Goal: Task Accomplishment & Management: Manage account settings

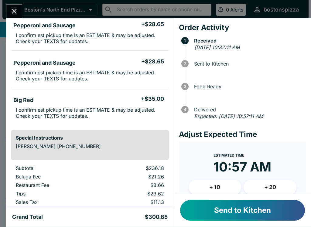
scroll to position [276, 0]
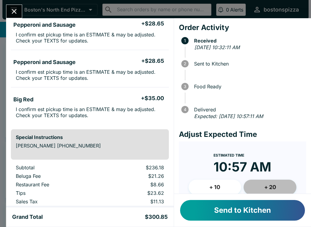
click at [281, 183] on button "+ 20" at bounding box center [270, 187] width 53 height 15
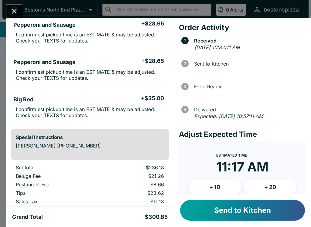
scroll to position [38, 0]
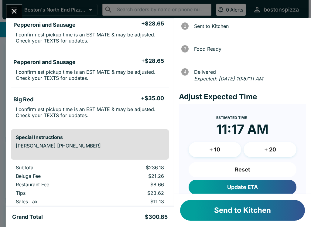
click at [268, 182] on button "Update ETA" at bounding box center [243, 187] width 108 height 15
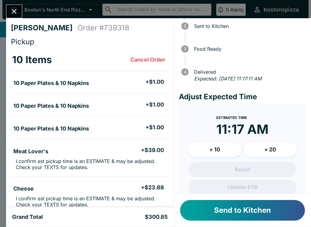
scroll to position [0, 0]
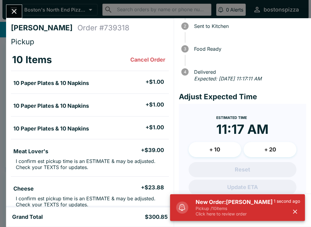
click at [9, 2] on div "[PERSON_NAME] Order # 739318 Pickup 10 Items Cancel Order 10 Paper Plates & 10 …" at bounding box center [155, 113] width 311 height 227
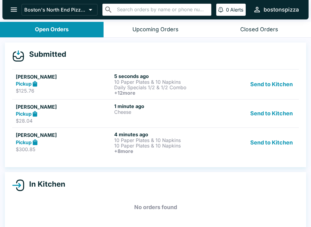
click at [265, 142] on button "Send to Kitchen" at bounding box center [271, 143] width 47 height 22
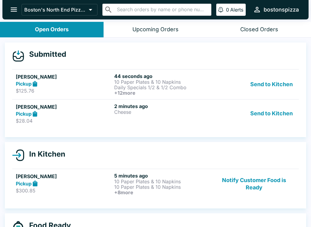
click at [202, 107] on h6 "2 minutes ago" at bounding box center [162, 106] width 96 height 6
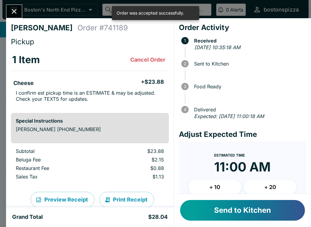
scroll to position [37, 0]
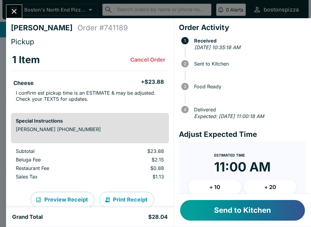
click at [215, 187] on button "+ 10" at bounding box center [215, 187] width 53 height 15
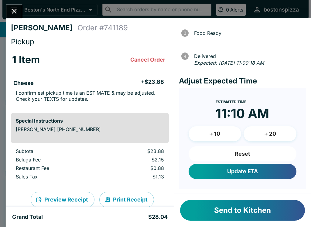
scroll to position [53, 0]
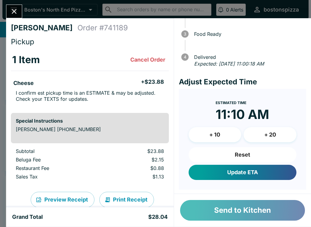
click at [256, 218] on button "Send to Kitchen" at bounding box center [242, 210] width 125 height 21
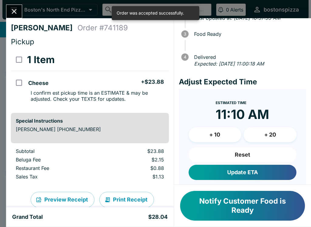
click at [24, 11] on div "[PERSON_NAME] Order # 741189 Pickup 1 Item Cheese + $23.88 I confirm est pickup…" at bounding box center [155, 113] width 311 height 227
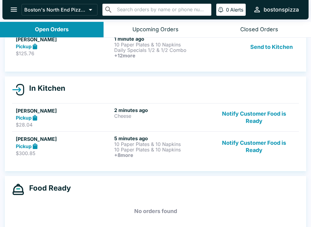
click at [172, 47] on p "10 Paper Plates & 10 Napkins" at bounding box center [162, 44] width 96 height 5
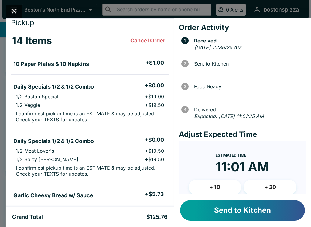
scroll to position [22, 0]
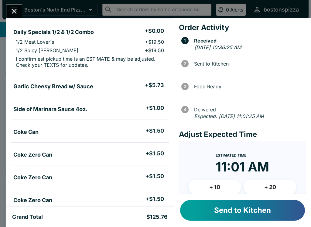
click at [276, 182] on button "+ 20" at bounding box center [270, 187] width 53 height 15
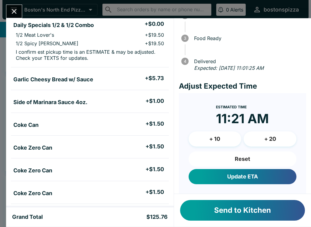
scroll to position [49, 0]
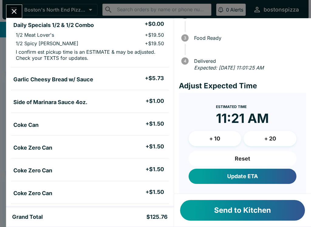
click at [256, 172] on button "Update ETA" at bounding box center [243, 176] width 108 height 15
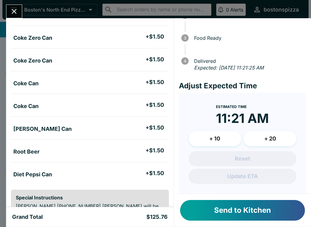
scroll to position [273, 0]
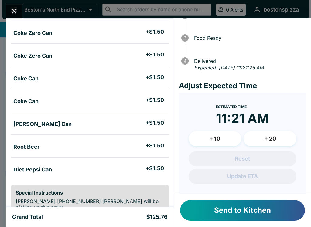
click at [250, 218] on button "Send to Kitchen" at bounding box center [242, 210] width 125 height 21
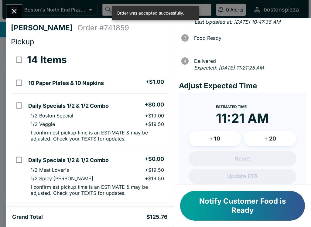
scroll to position [0, 0]
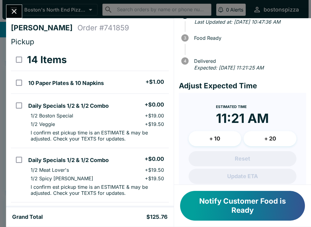
click at [14, 7] on icon "Close" at bounding box center [14, 11] width 8 height 8
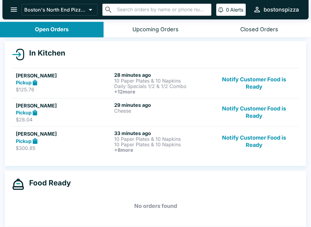
scroll to position [61, 0]
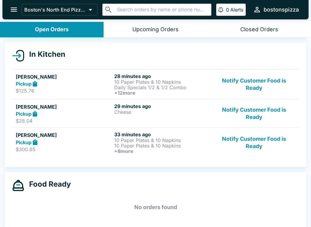
click at [160, 88] on p "Daily Specials 1/2 & 1/2 Combo" at bounding box center [162, 87] width 96 height 5
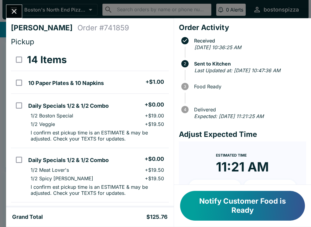
click at [20, 5] on div at bounding box center [14, 12] width 16 height 14
click at [13, 9] on icon "Close" at bounding box center [14, 11] width 8 height 8
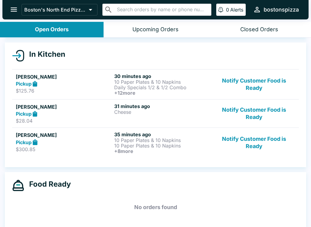
click at [253, 113] on button "Notify Customer Food is Ready" at bounding box center [254, 113] width 82 height 21
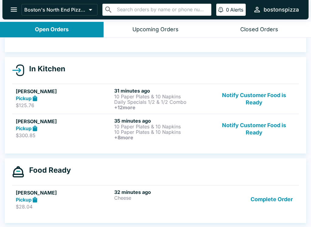
scroll to position [46, 0]
click at [155, 109] on h6 "+ 12 more" at bounding box center [162, 107] width 96 height 5
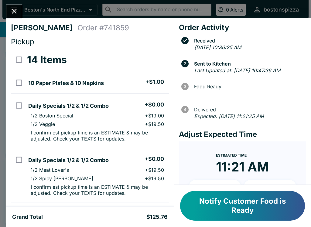
click at [17, 10] on icon "Close" at bounding box center [14, 11] width 8 height 8
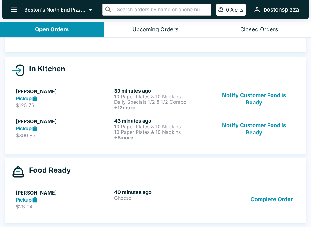
click at [170, 124] on p "10 Paper Plates & 10 Napkins" at bounding box center [162, 126] width 96 height 5
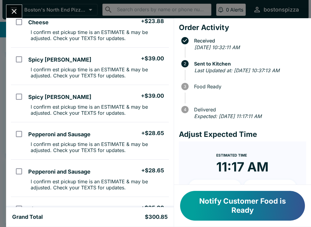
scroll to position [167, 0]
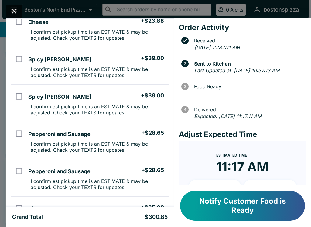
click at [25, 4] on div "[PERSON_NAME] Order # 739318 Pickup 10 Items 10 Paper Plates & 10 Napkins + $1.…" at bounding box center [155, 113] width 311 height 227
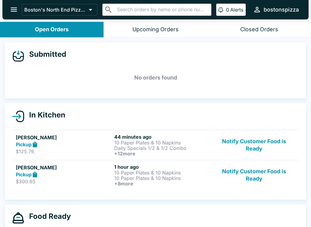
click at [269, 31] on div "Closed Orders" at bounding box center [259, 29] width 38 height 7
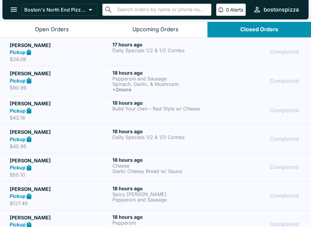
scroll to position [-2, 0]
click at [57, 23] on button "Open Orders" at bounding box center [52, 30] width 104 height 16
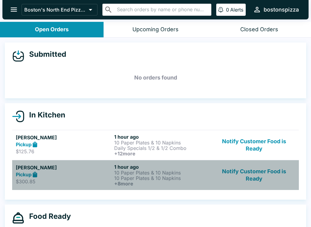
click at [145, 176] on p "10 Paper Plates & 10 Napkins" at bounding box center [162, 178] width 96 height 5
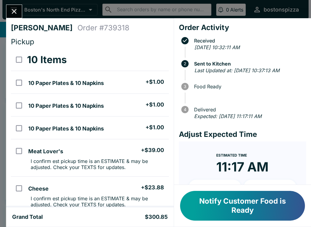
scroll to position [-1, 0]
click at [17, 6] on button "Close" at bounding box center [14, 11] width 16 height 13
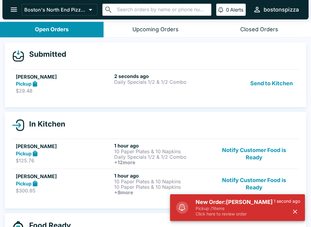
click at [75, 84] on div "Pickup" at bounding box center [64, 84] width 96 height 7
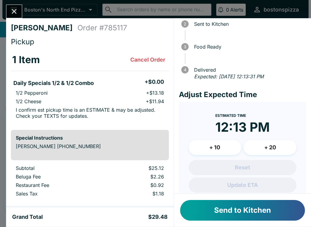
scroll to position [42, 0]
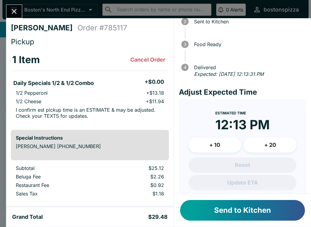
click at [217, 141] on button "+ 10" at bounding box center [215, 145] width 53 height 15
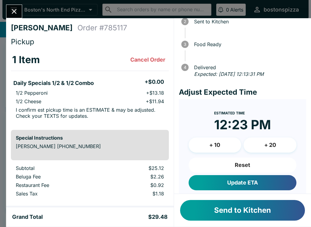
click at [252, 179] on button "Update ETA" at bounding box center [243, 182] width 108 height 15
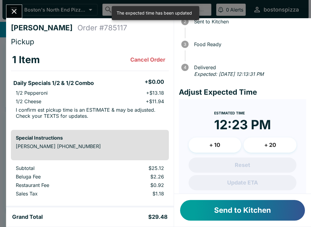
click at [249, 213] on button "Send to Kitchen" at bounding box center [242, 210] width 125 height 21
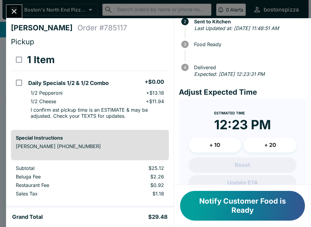
click at [16, 5] on button "Close" at bounding box center [14, 11] width 16 height 13
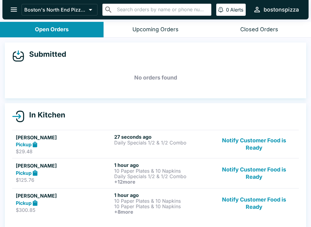
click at [112, 177] on div "[PERSON_NAME] Pickup $125.76 1 hour ago 10 Paper Plates & 10 Napkins Daily Spec…" at bounding box center [156, 173] width 280 height 22
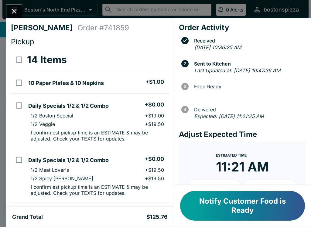
click at [10, 8] on button "Close" at bounding box center [14, 11] width 16 height 13
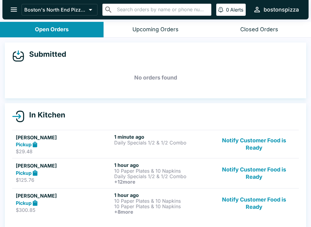
click at [143, 143] on p "Daily Specials 1/2 & 1/2 Combo" at bounding box center [162, 142] width 96 height 5
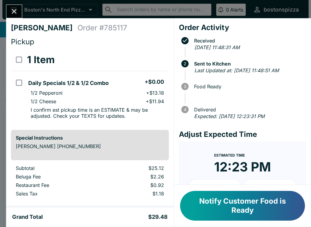
click at [8, 4] on div "[PERSON_NAME] Order # 785117 Pickup 1 Item Daily Specials 1/2 & 1/2 Combo + $0.…" at bounding box center [155, 113] width 311 height 227
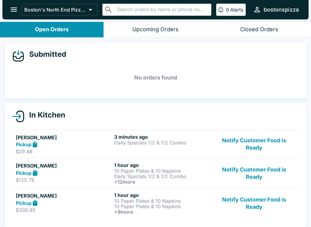
click at [72, 167] on h5 "[PERSON_NAME]" at bounding box center [64, 165] width 96 height 7
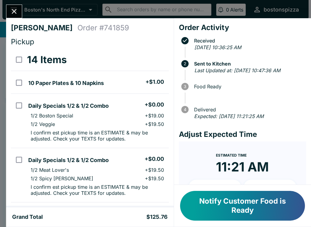
click at [224, 207] on button "Notify Customer Food is Ready" at bounding box center [242, 206] width 125 height 30
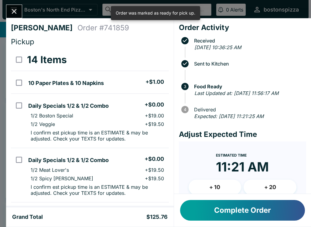
click at [218, 213] on button "Complete Order" at bounding box center [242, 210] width 125 height 21
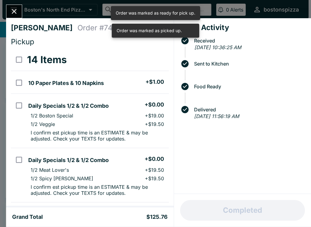
click at [13, 11] on icon "Close" at bounding box center [14, 11] width 8 height 8
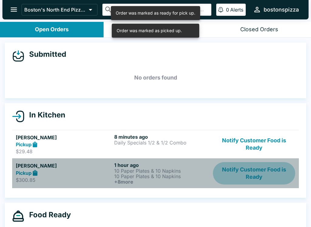
click at [245, 166] on button "Notify Customer Food is Ready" at bounding box center [254, 173] width 82 height 22
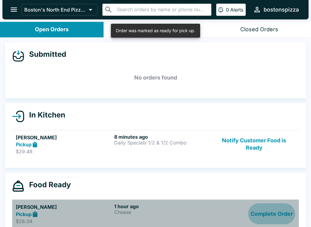
click at [265, 212] on button "Complete Order" at bounding box center [271, 214] width 47 height 21
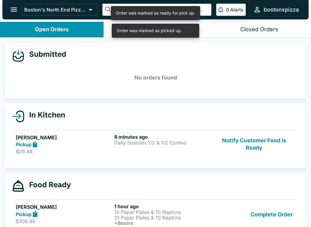
click at [273, 210] on button "Complete Order" at bounding box center [271, 215] width 47 height 22
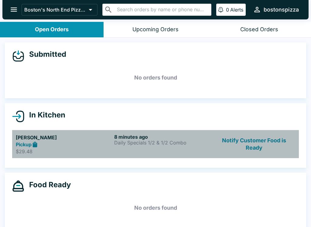
click at [145, 148] on div "8 minutes ago Daily Specials 1/2 & 1/2 Combo" at bounding box center [162, 144] width 96 height 21
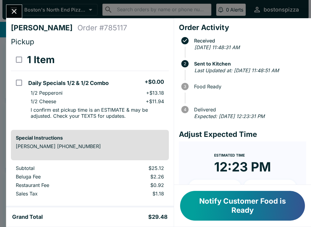
click at [13, 9] on icon "Close" at bounding box center [14, 11] width 8 height 8
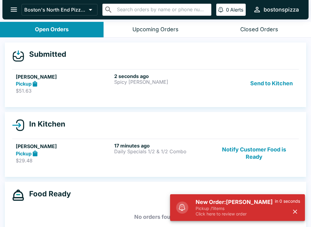
click at [154, 77] on h6 "2 seconds ago" at bounding box center [162, 76] width 96 height 6
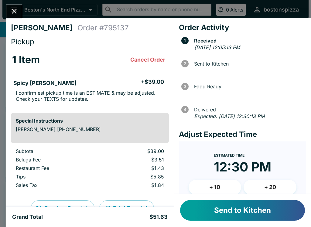
click at [262, 209] on button "Send to Kitchen" at bounding box center [242, 210] width 125 height 21
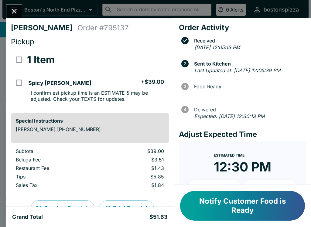
click at [19, 2] on div "[PERSON_NAME] Order # 795137 Pickup 1 Item Spicy [PERSON_NAME] + $39.00 I confi…" at bounding box center [155, 113] width 311 height 227
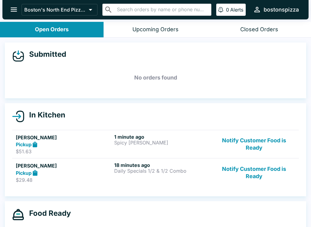
click at [259, 169] on button "Notify Customer Food is Ready" at bounding box center [254, 172] width 82 height 21
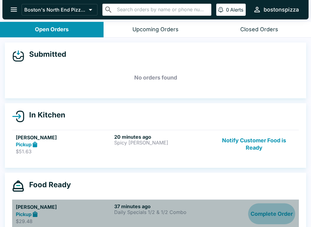
click at [272, 213] on button "Complete Order" at bounding box center [271, 214] width 47 height 21
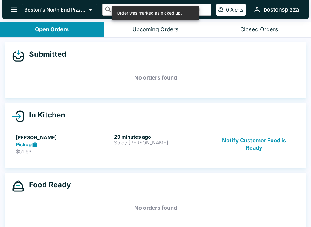
click at [109, 134] on h5 "[PERSON_NAME]" at bounding box center [64, 137] width 96 height 7
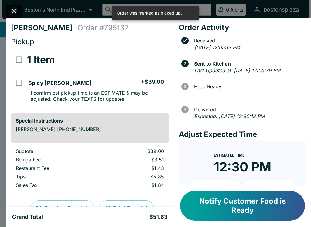
click at [250, 208] on button "Notify Customer Food is Ready" at bounding box center [242, 206] width 125 height 30
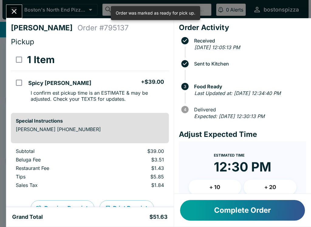
click at [250, 205] on button "Complete Order" at bounding box center [242, 210] width 125 height 21
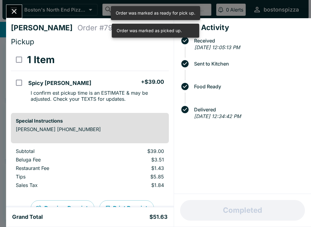
click at [15, 9] on icon "Close" at bounding box center [14, 11] width 8 height 8
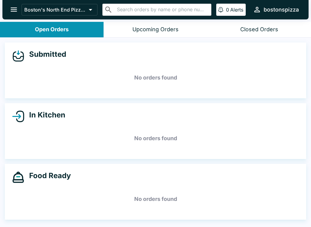
click at [9, 12] on button "open drawer" at bounding box center [14, 10] width 16 height 16
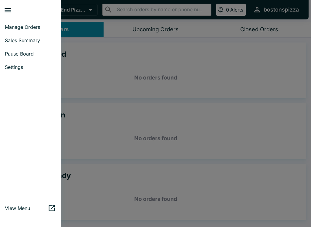
click at [85, 65] on div at bounding box center [155, 113] width 311 height 227
